Goal: Communication & Community: Answer question/provide support

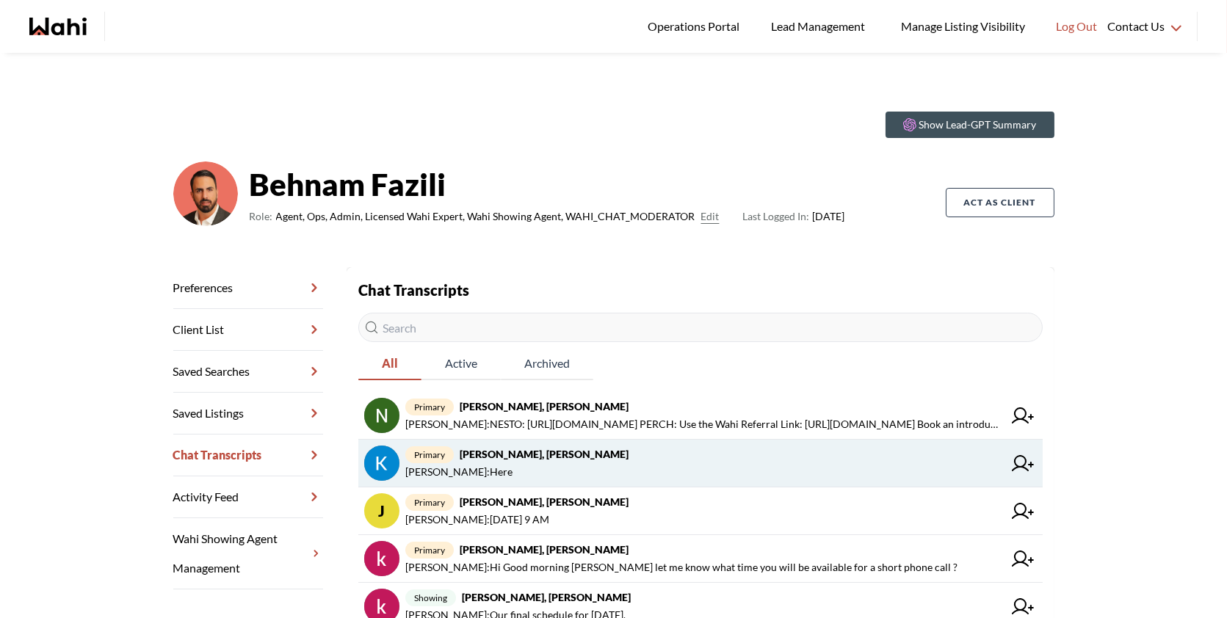
click at [624, 448] on span "primary Kevin McKay, Behnam" at bounding box center [704, 455] width 598 height 18
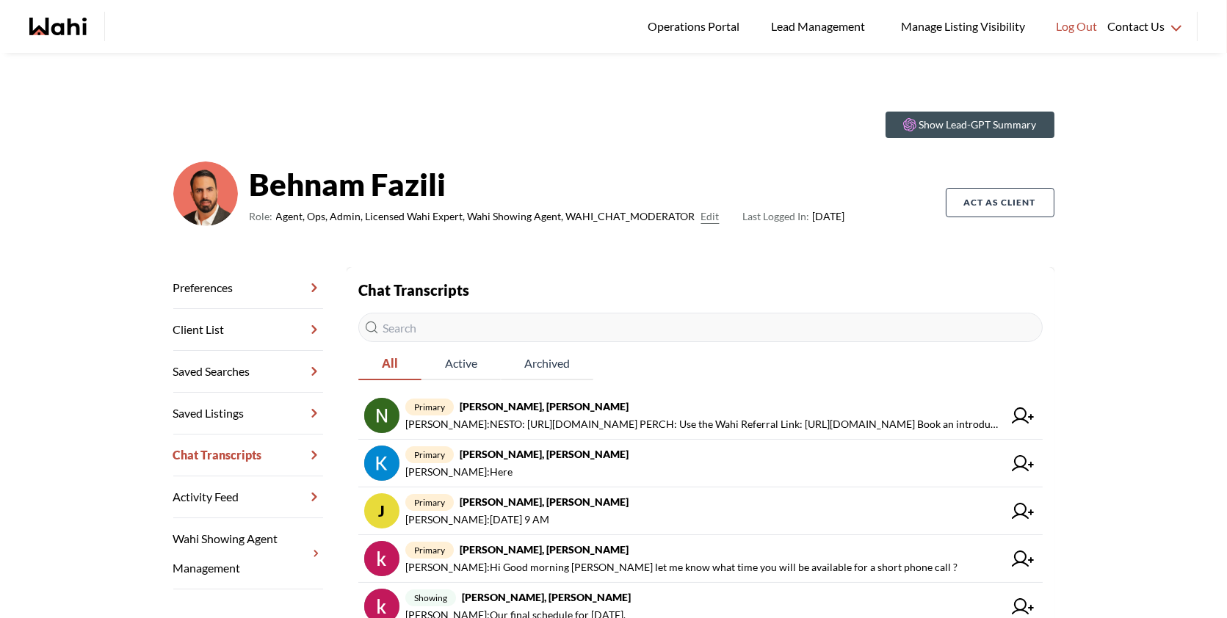
click at [666, 332] on input "text" at bounding box center [700, 327] width 684 height 29
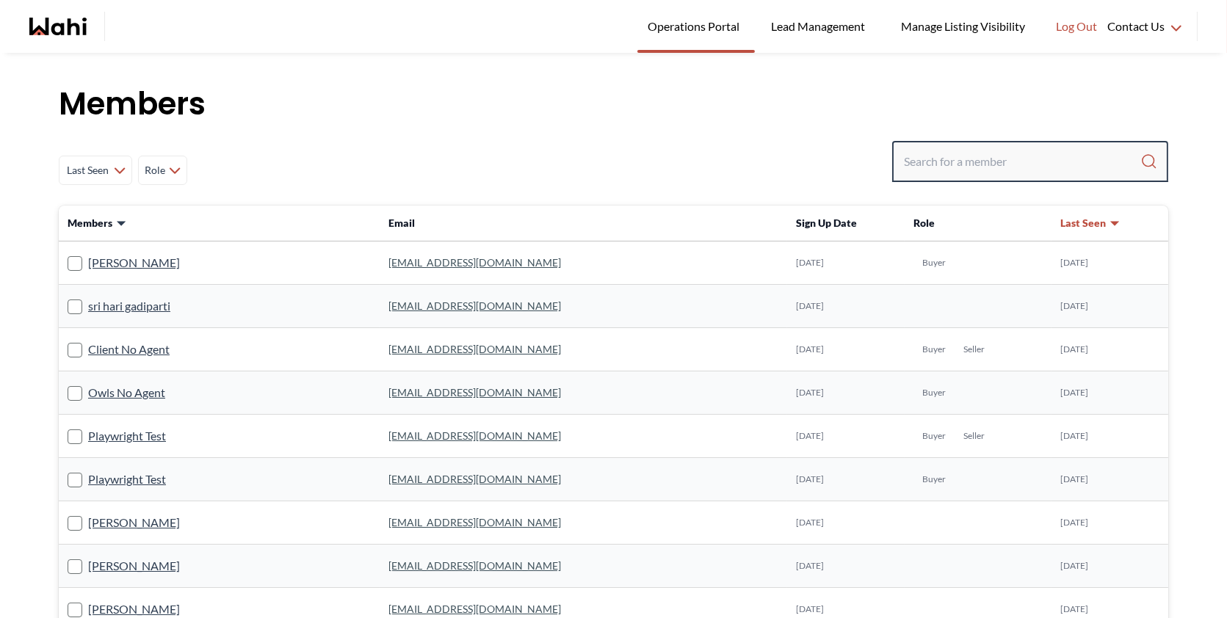
click at [984, 159] on input "Search input" at bounding box center [1022, 161] width 236 height 26
paste input "[PERSON_NAME]"
type input "[PERSON_NAME]"
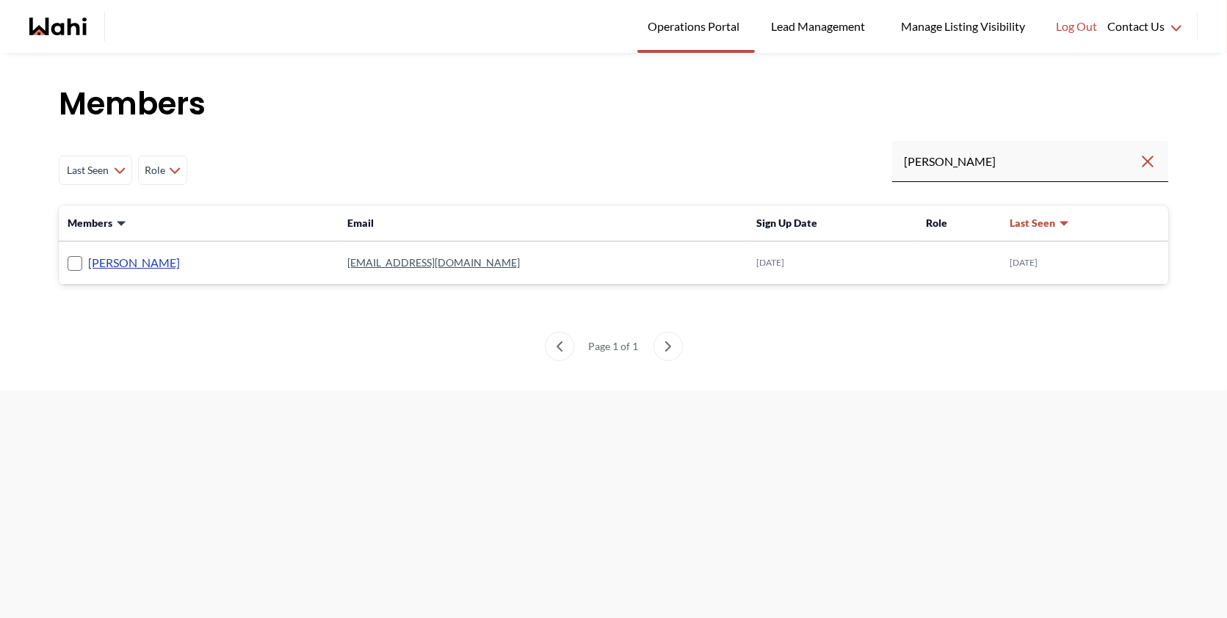
click at [140, 264] on link "Fawzia Sheikh" at bounding box center [134, 262] width 92 height 19
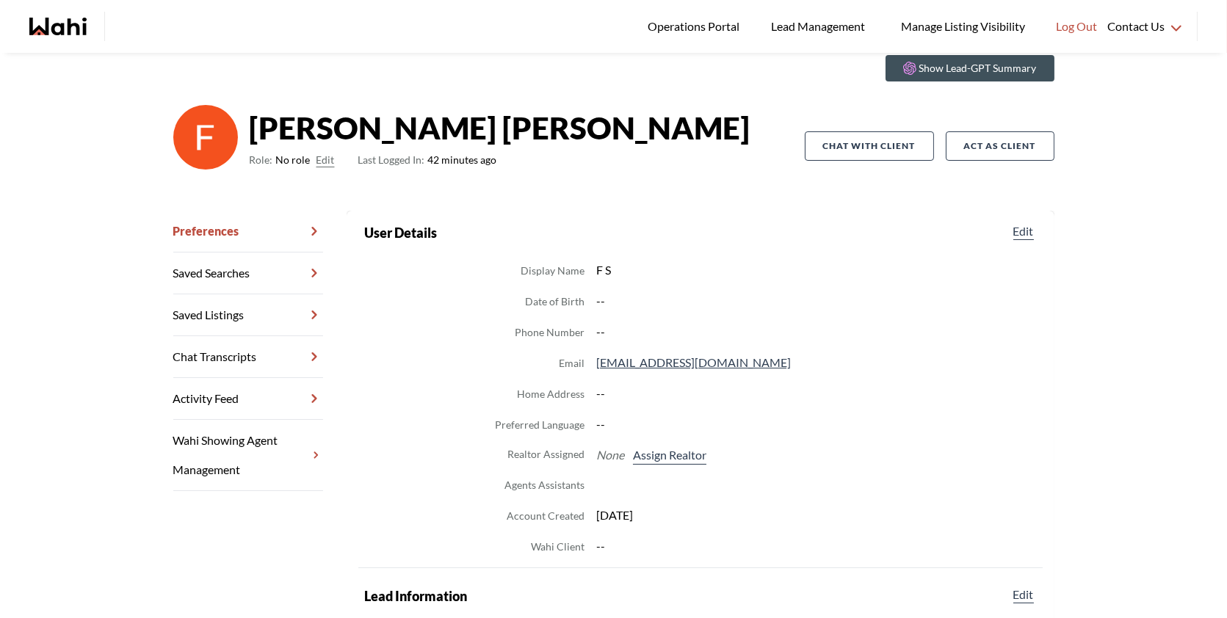
scroll to position [56, 0]
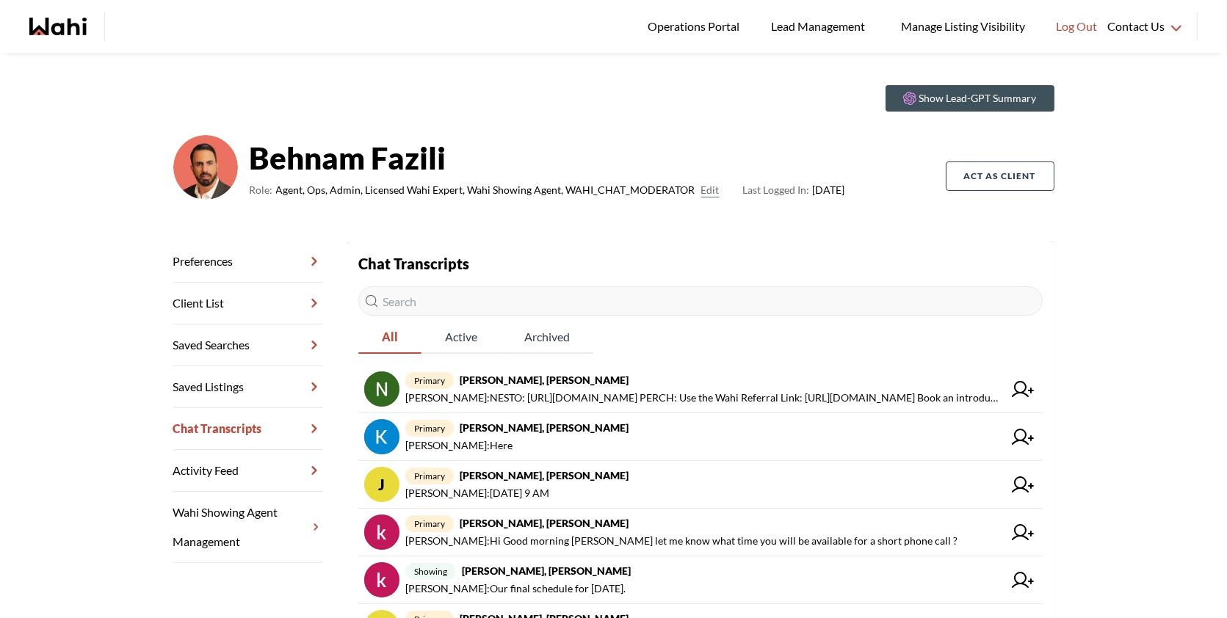
scroll to position [30, 0]
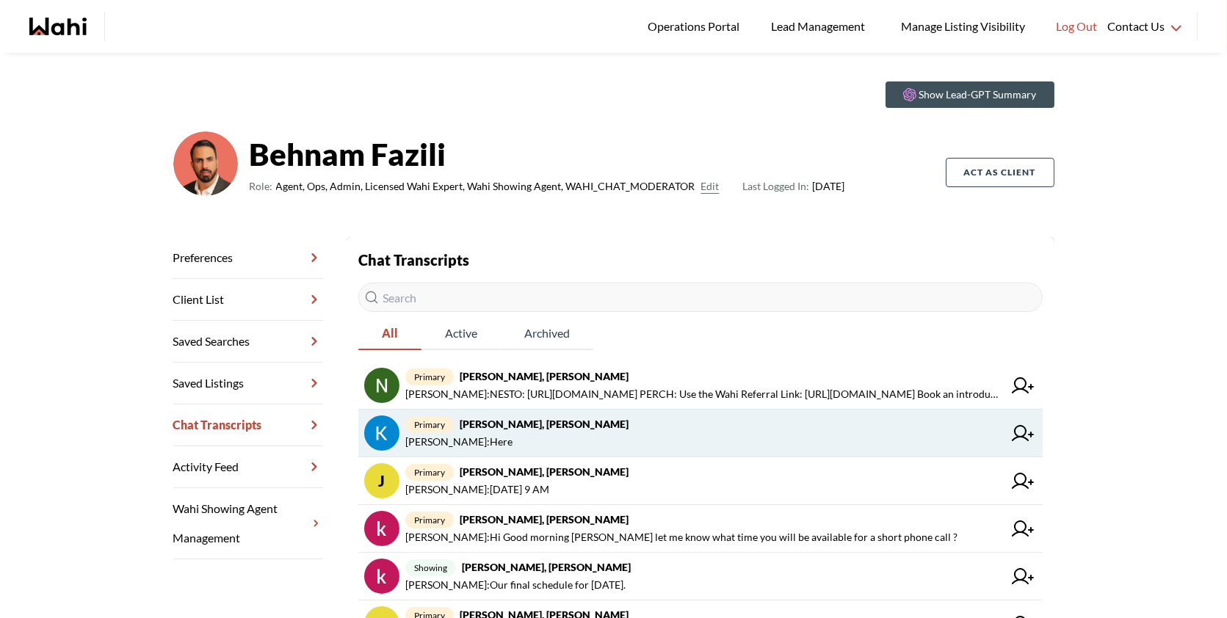
click at [535, 423] on strong "Kevin McKay, Behnam" at bounding box center [544, 424] width 169 height 12
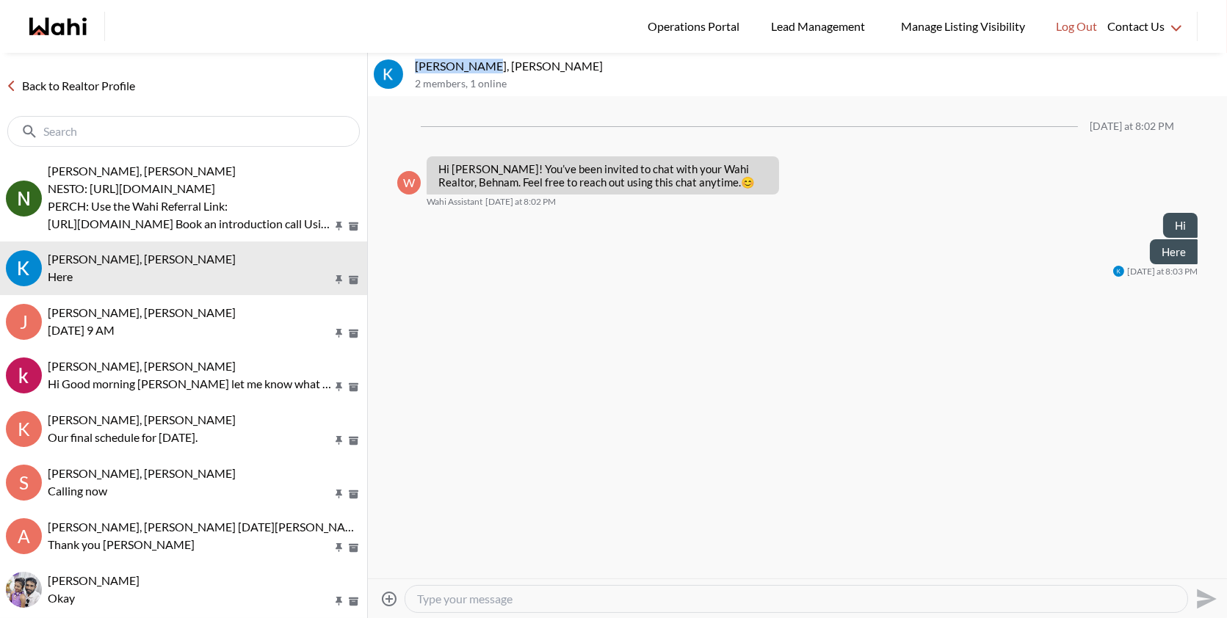
drag, startPoint x: 484, startPoint y: 65, endPoint x: 413, endPoint y: 67, distance: 70.5
click at [413, 67] on div "Kevin McKay, Behnam 2 members , 1 online" at bounding box center [797, 75] width 859 height 44
copy p "Kevin McKay,"
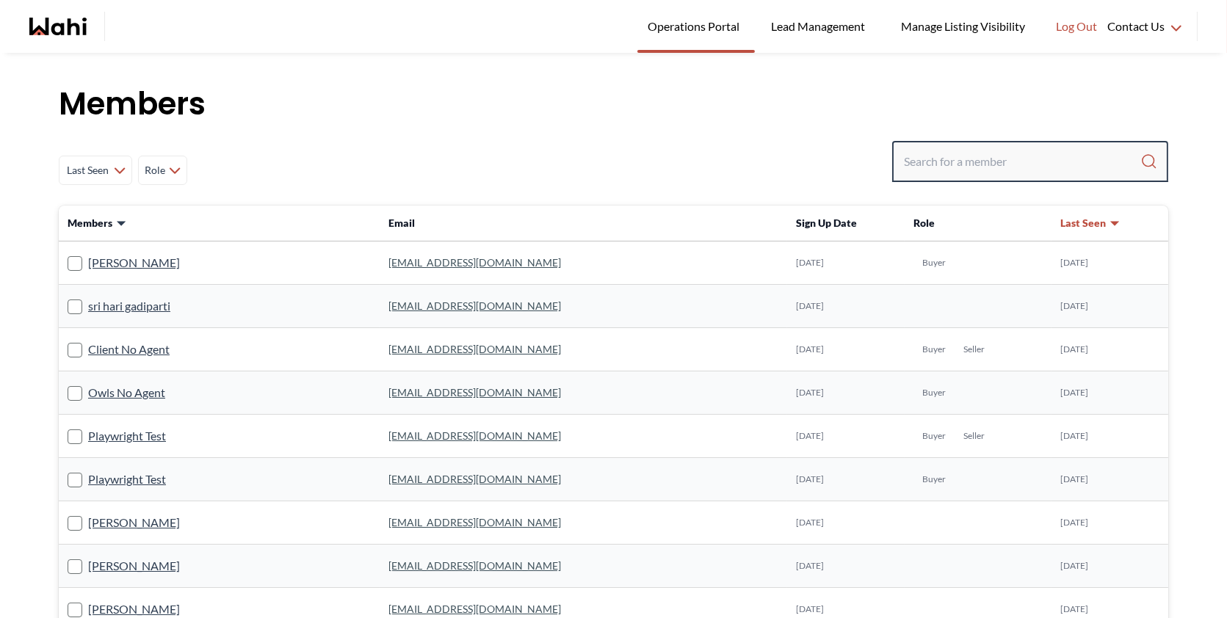
click at [941, 163] on input "Search input" at bounding box center [1022, 161] width 236 height 26
paste input "Kevin McKay,"
type input "Kevin McKay,"
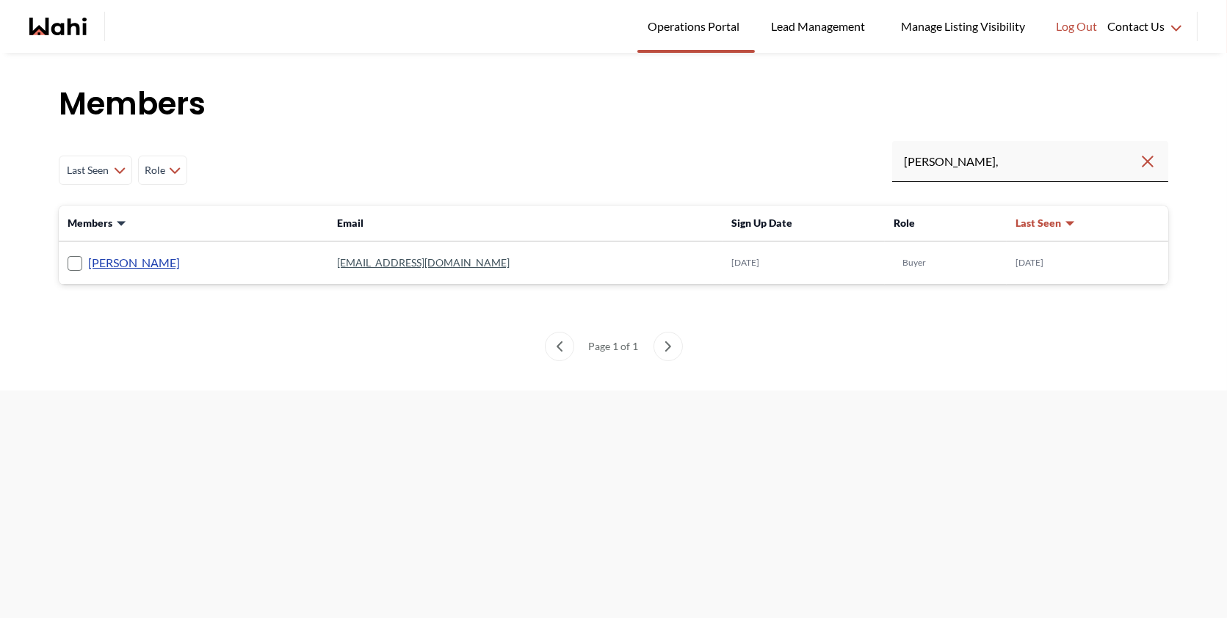
click at [117, 257] on link "Kevin McKay" at bounding box center [134, 262] width 92 height 19
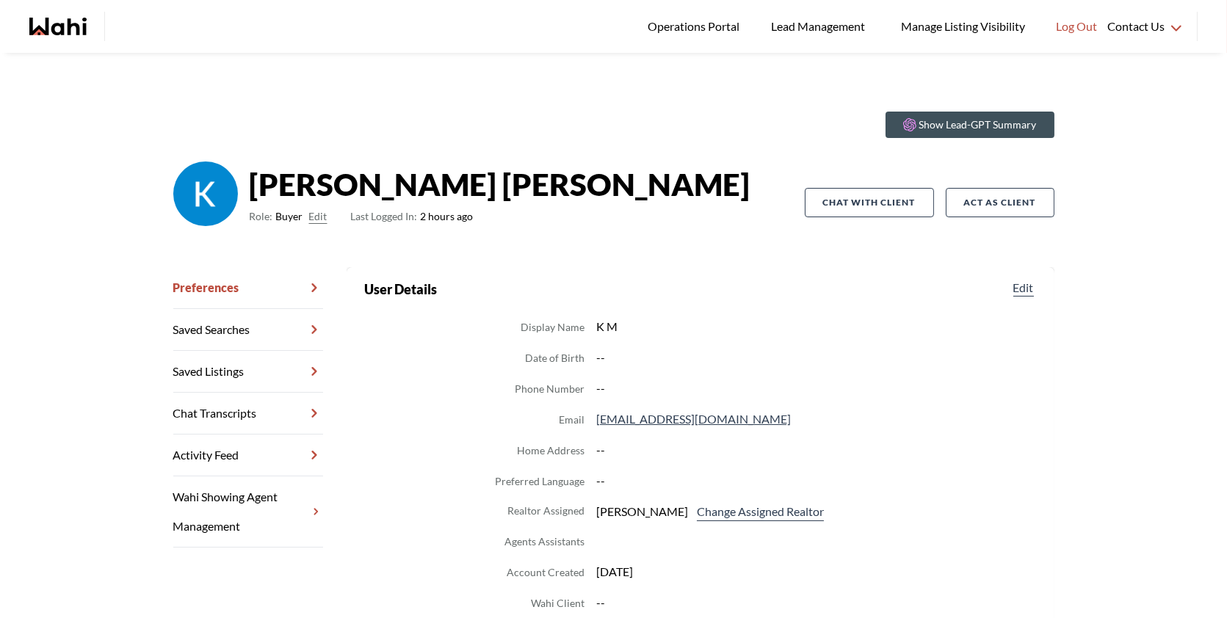
click at [278, 411] on link "Chat Transcripts" at bounding box center [248, 414] width 150 height 42
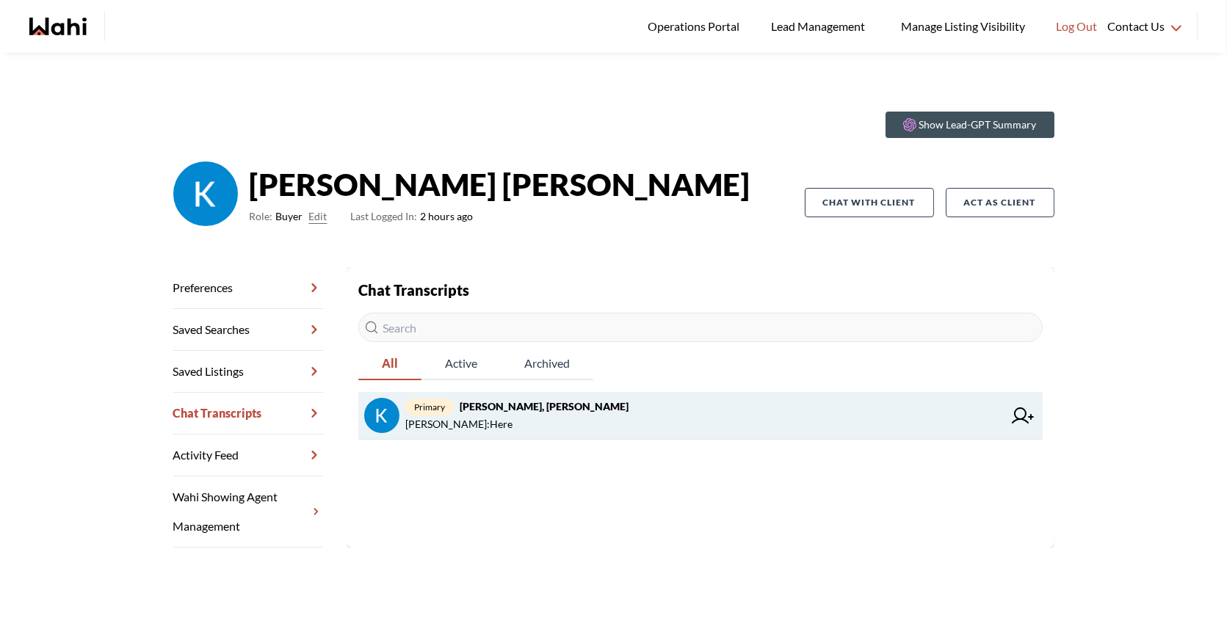
click at [1017, 411] on icon at bounding box center [1023, 416] width 22 height 16
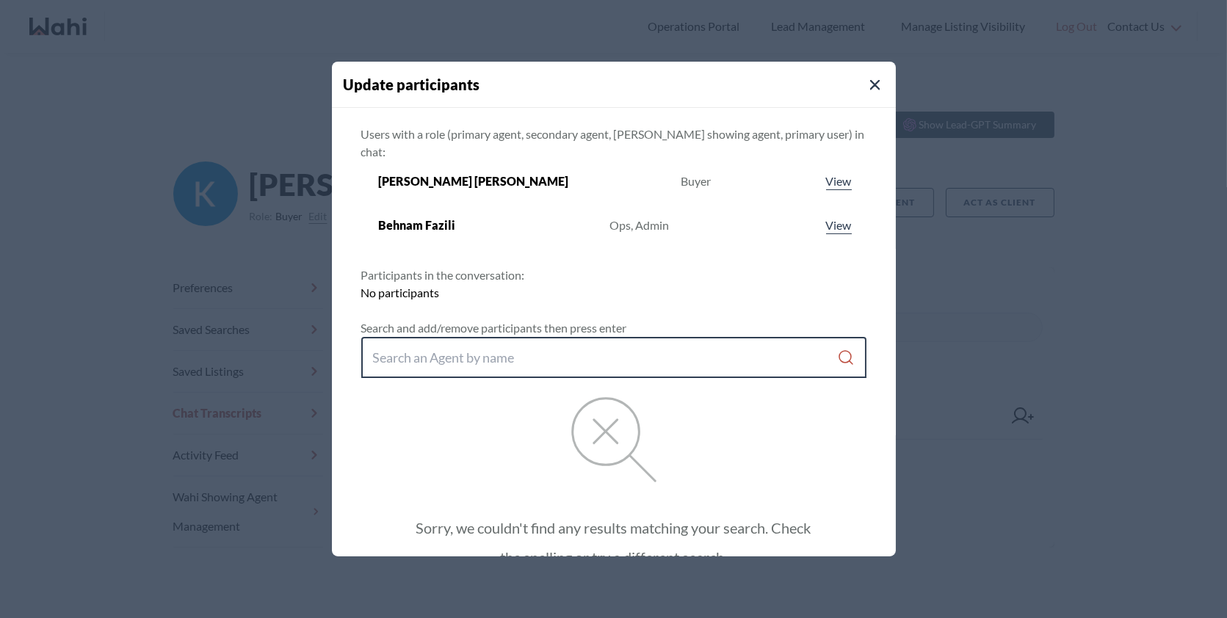
click at [499, 344] on input "Search input" at bounding box center [605, 357] width 465 height 26
paste input "Fawzia Sheikh"
type input "Fawzia Sheikh"
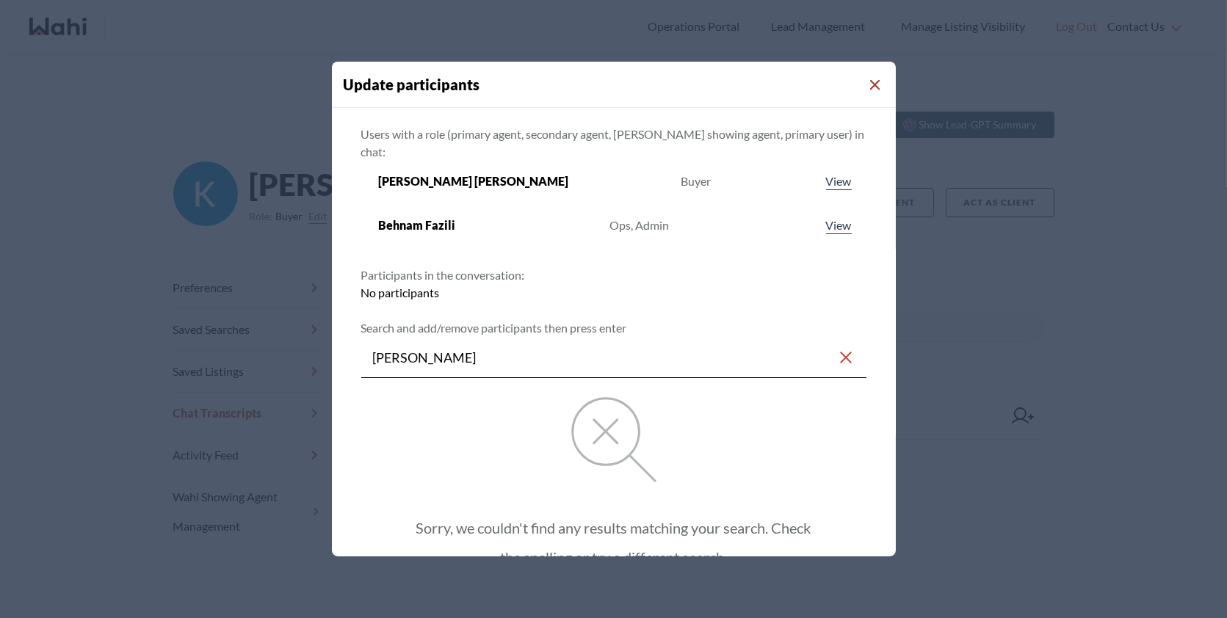
click at [870, 90] on icon "Close Modal" at bounding box center [875, 85] width 10 height 10
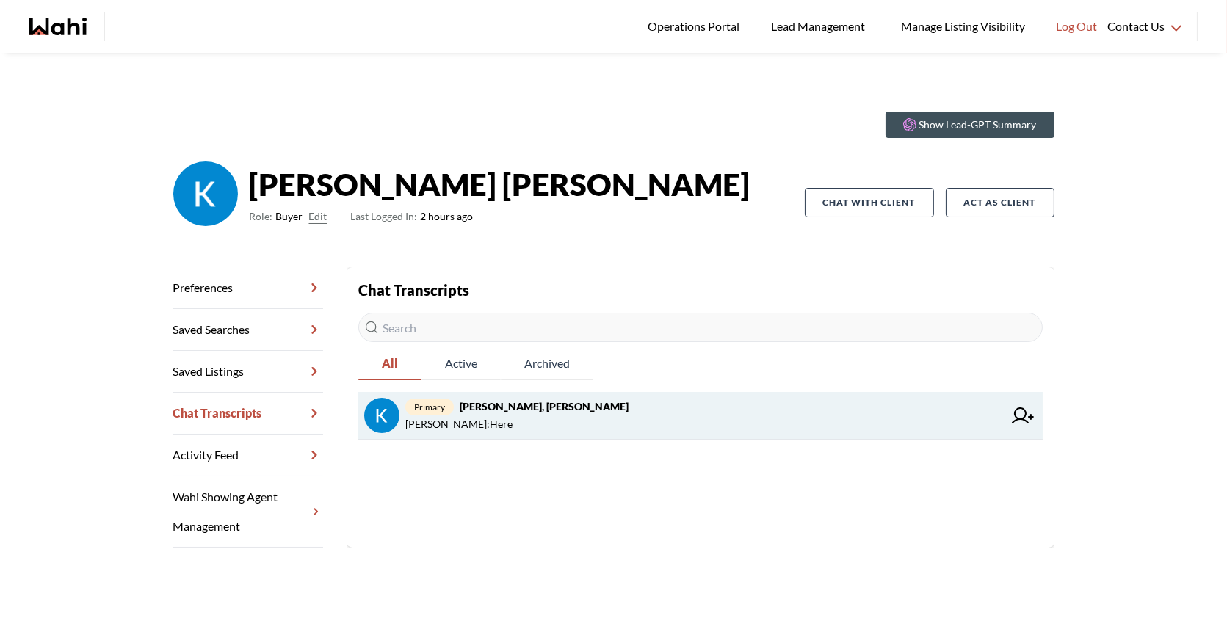
click at [1036, 420] on link "primary Kevin McKay, Behnam Behnam Fazili : Here" at bounding box center [700, 416] width 684 height 48
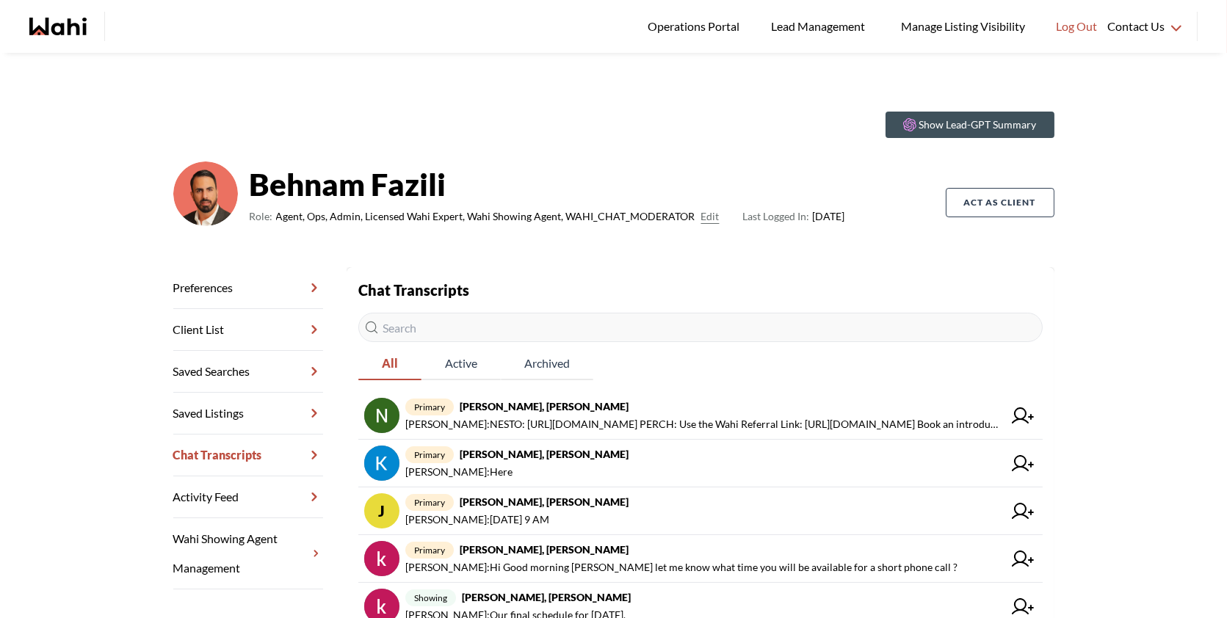
drag, startPoint x: 0, startPoint y: 0, endPoint x: 1192, endPoint y: -18, distance: 1192.1
click at [1192, 0] on html "Logged In: Behnam Log out Operations Portal Lead Management Manage Listing Visi…" at bounding box center [613, 309] width 1227 height 618
click at [1095, 37] on button "Log Out" at bounding box center [1077, 26] width 62 height 53
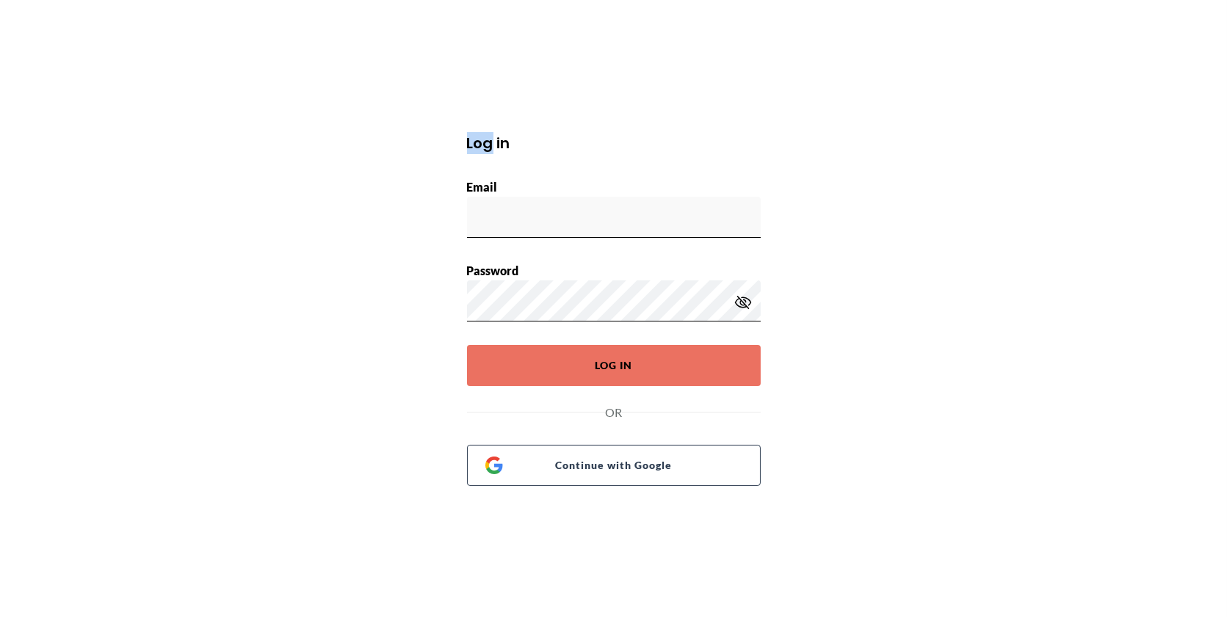
click at [1095, 37] on div "Log in Email Password Log In OR Continue with Google" at bounding box center [613, 309] width 1227 height 618
type input "behnam.fazili@wahi.com"
